Goal: Check status: Check status

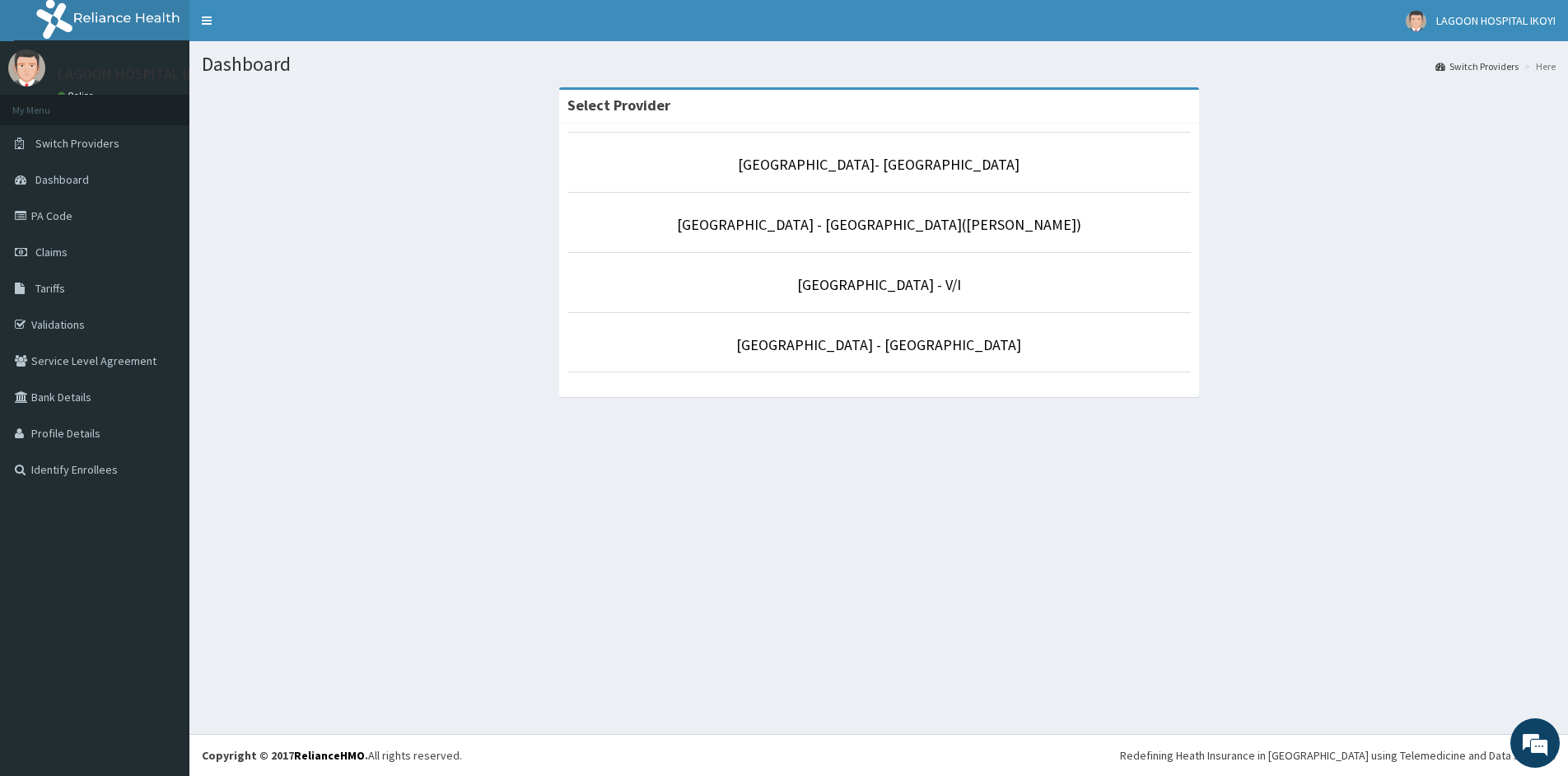
click at [922, 363] on li "[GEOGRAPHIC_DATA] - [GEOGRAPHIC_DATA]" at bounding box center [878, 342] width 623 height 61
drag, startPoint x: 923, startPoint y: 355, endPoint x: 929, endPoint y: 344, distance: 12.5
click at [929, 345] on p "[GEOGRAPHIC_DATA] - [GEOGRAPHIC_DATA]" at bounding box center [878, 345] width 623 height 22
click at [929, 344] on link "[GEOGRAPHIC_DATA] - [GEOGRAPHIC_DATA]" at bounding box center [878, 344] width 285 height 19
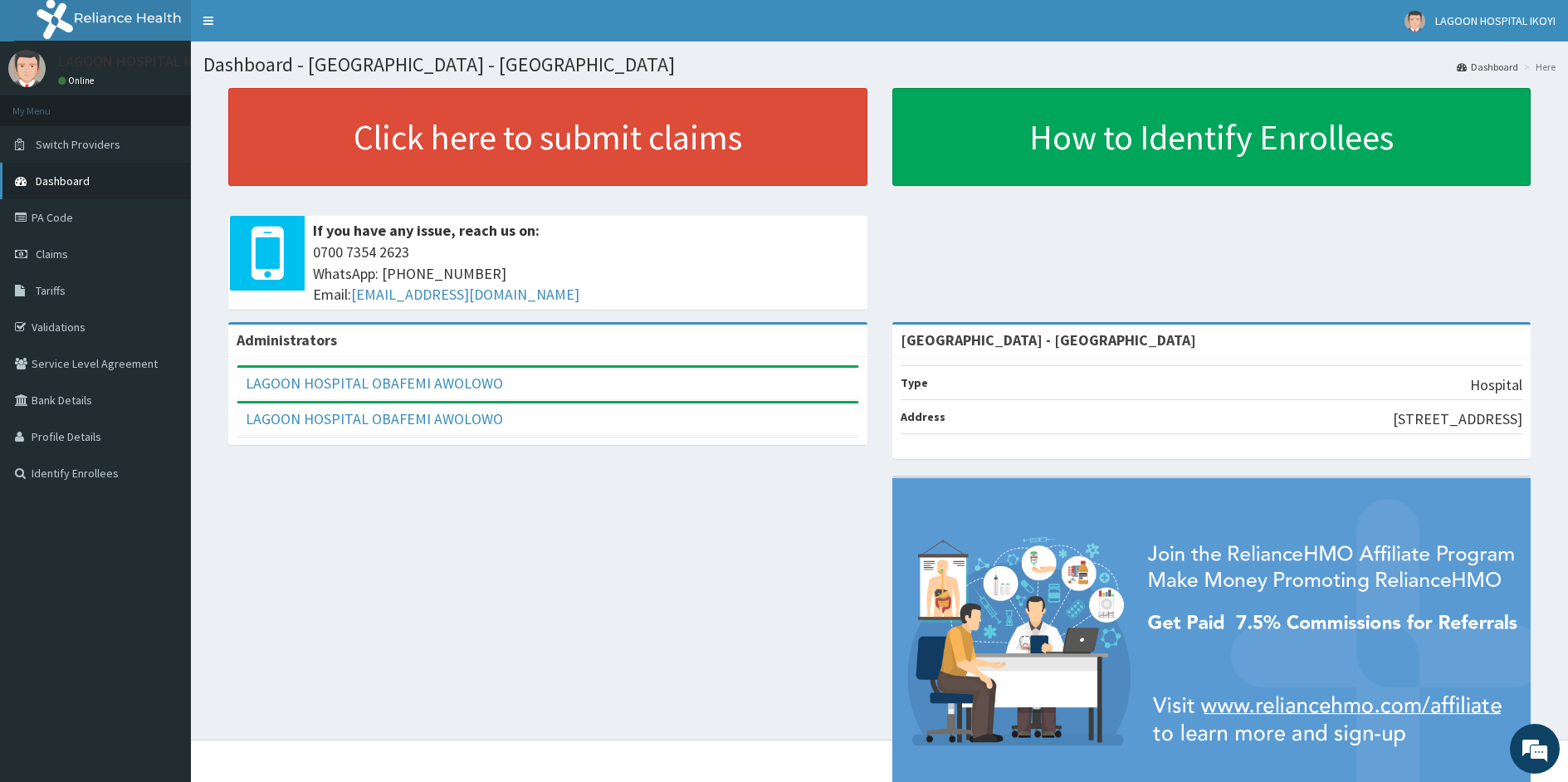
click at [70, 178] on span "Dashboard" at bounding box center [62, 181] width 54 height 15
click at [55, 254] on span "Claims" at bounding box center [52, 254] width 33 height 15
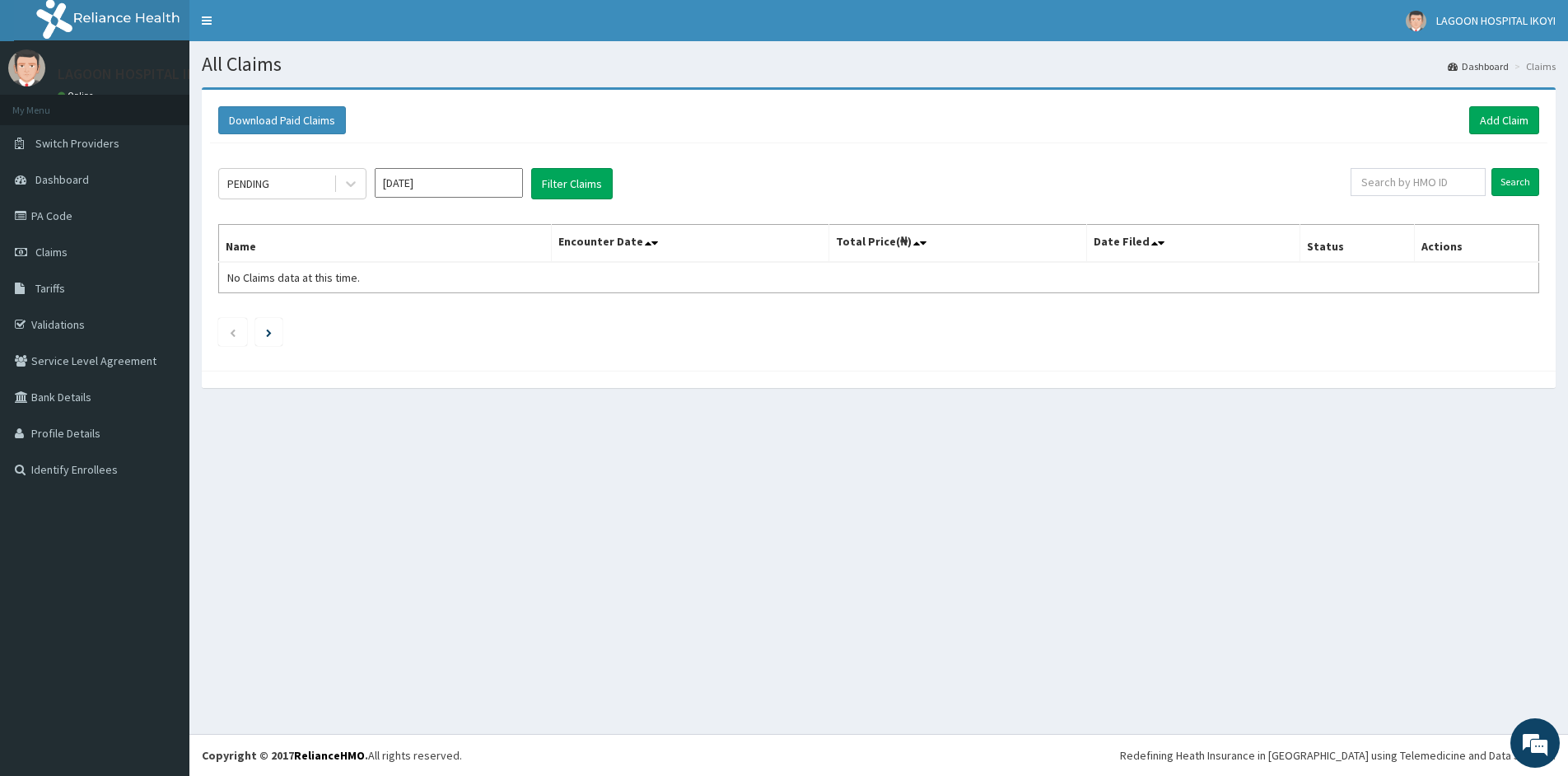
drag, startPoint x: 730, startPoint y: 452, endPoint x: 585, endPoint y: 401, distance: 153.7
click at [729, 445] on div "All Claims Dashboard Claims Download Paid Claims Add Claim × Note you can only …" at bounding box center [878, 387] width 1378 height 693
click at [1423, 189] on input "text" at bounding box center [1418, 182] width 135 height 28
paste input "ABP/10192/A"
type input "ABP/10192/A"
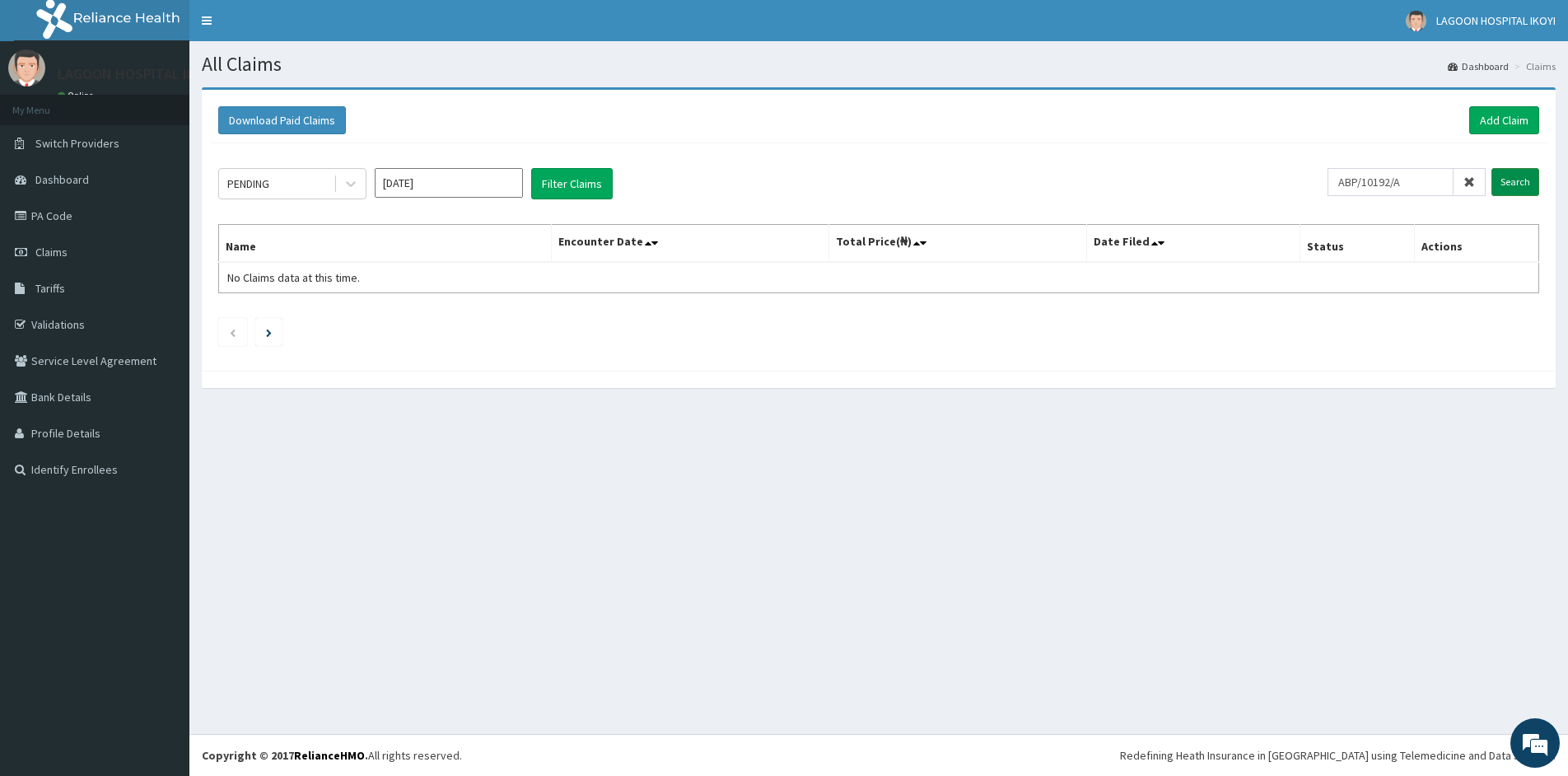
click at [1513, 185] on input "Search" at bounding box center [1515, 182] width 47 height 28
click at [581, 186] on button "Filter Claims" at bounding box center [572, 183] width 82 height 31
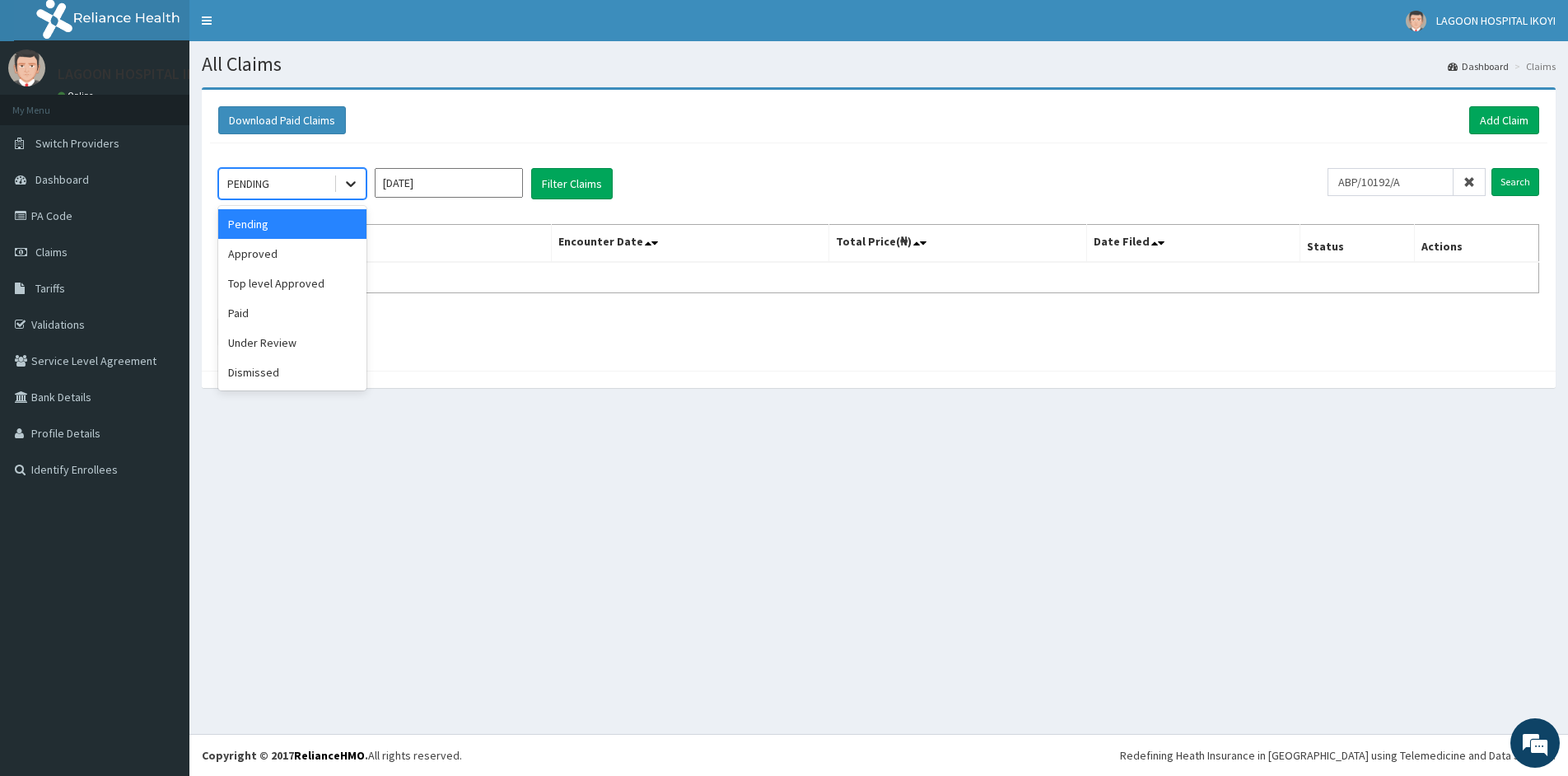
click at [351, 190] on icon at bounding box center [350, 183] width 16 height 16
click at [339, 258] on div "Approved" at bounding box center [292, 253] width 148 height 29
click at [597, 184] on button "Filter Claims" at bounding box center [572, 183] width 82 height 31
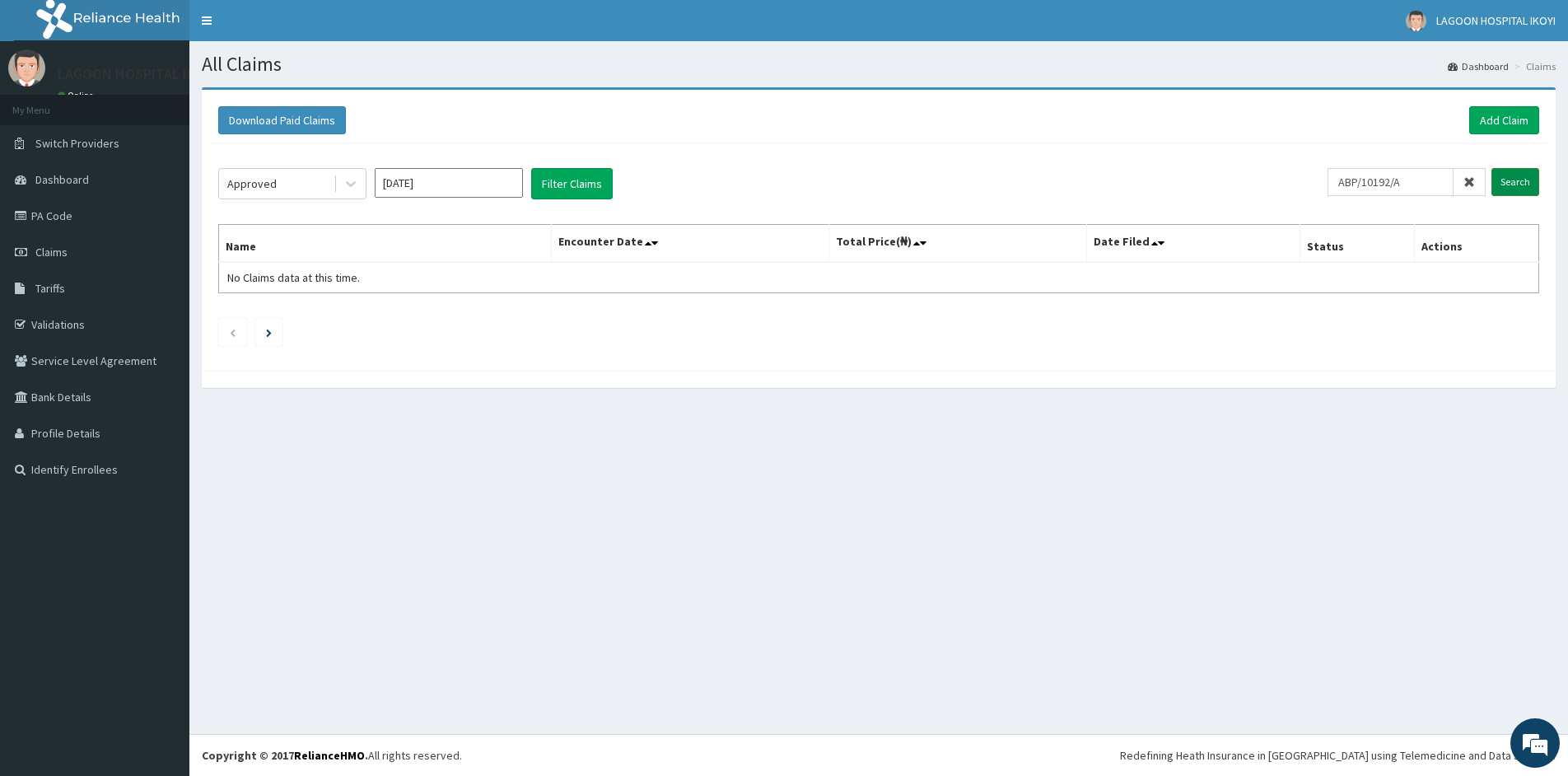
click at [1516, 174] on input "Search" at bounding box center [1515, 182] width 47 height 28
click at [60, 212] on link "PA Code" at bounding box center [95, 215] width 190 height 36
